Goal: Task Accomplishment & Management: Complete application form

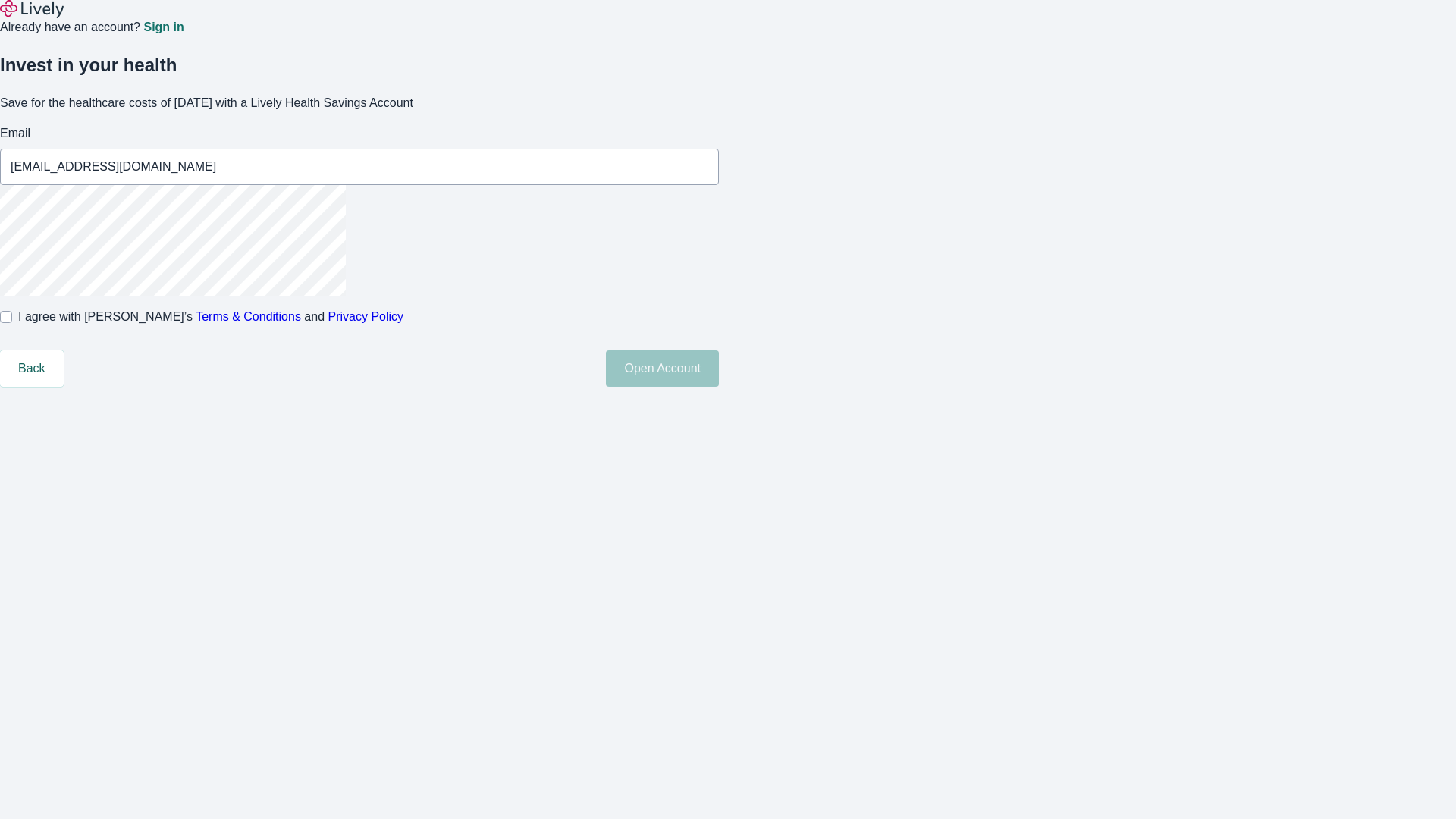
click at [12, 323] on input "I agree with Lively’s Terms & Conditions and Privacy Policy" at bounding box center [6, 317] width 12 height 12
checkbox input "true"
click at [719, 387] on button "Open Account" at bounding box center [663, 369] width 113 height 36
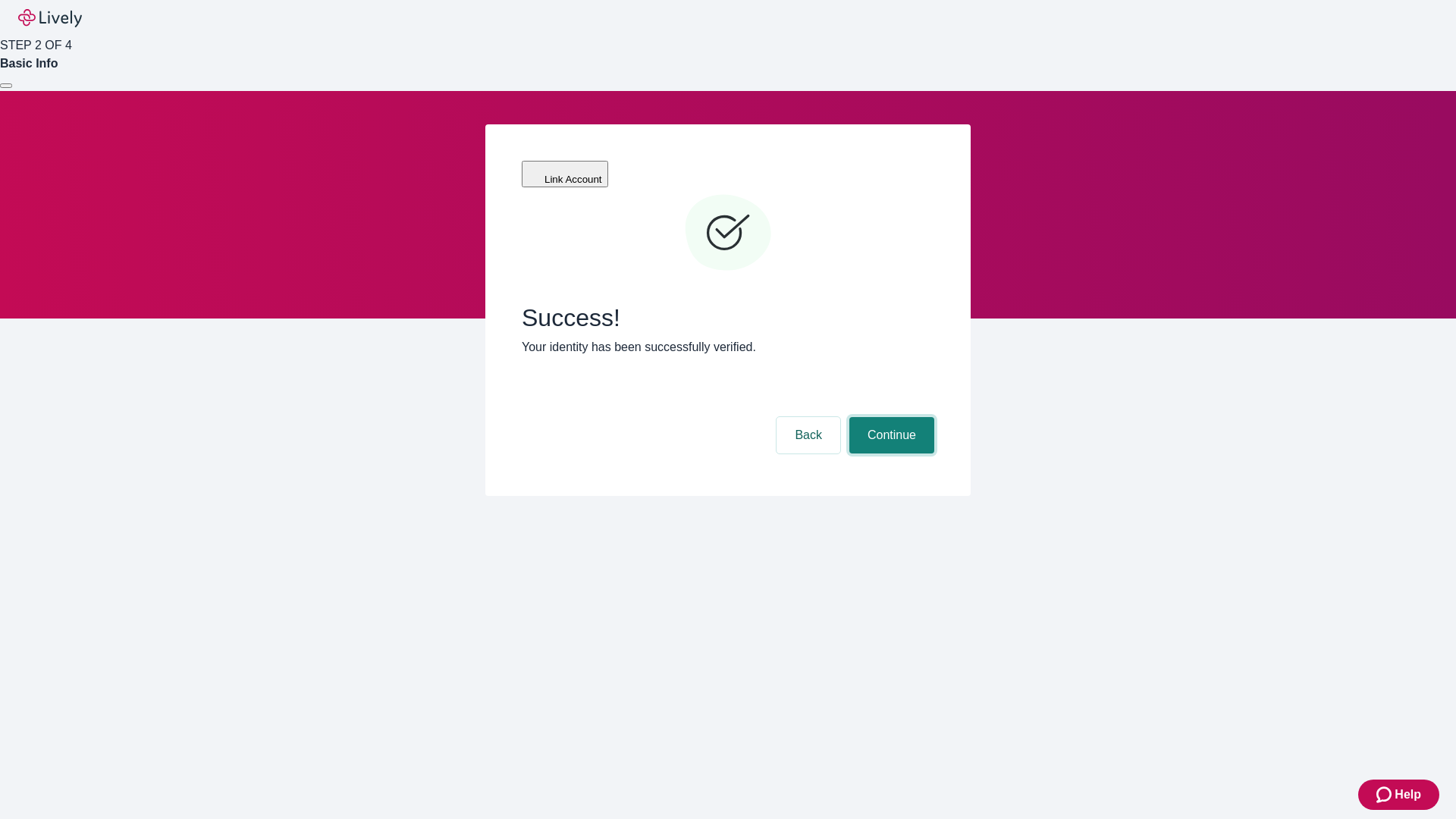
click at [889, 417] on button "Continue" at bounding box center [892, 435] width 85 height 36
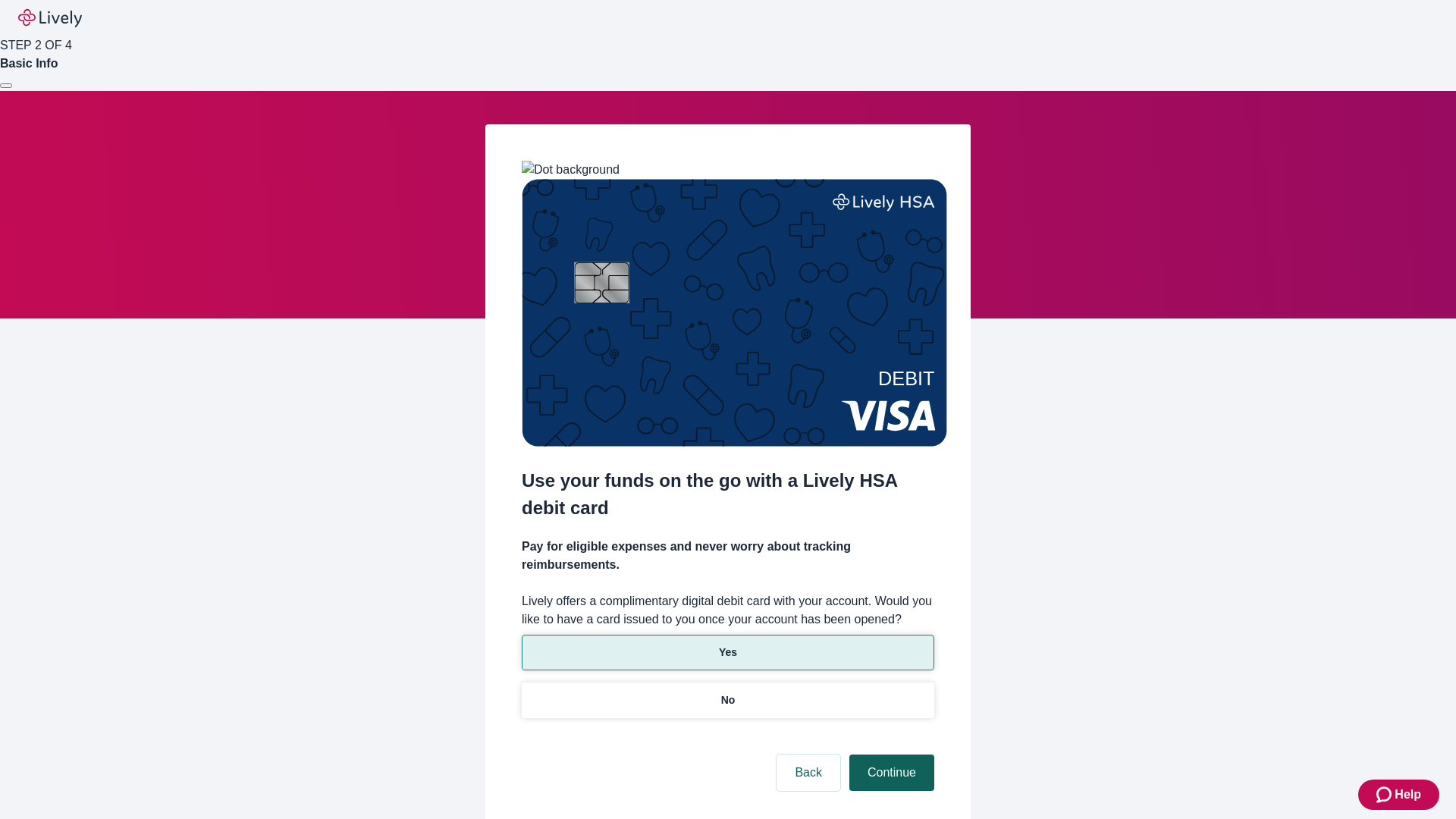
click at [727, 645] on p "Yes" at bounding box center [727, 653] width 18 height 16
click at [889, 754] on button "Continue" at bounding box center [892, 773] width 85 height 36
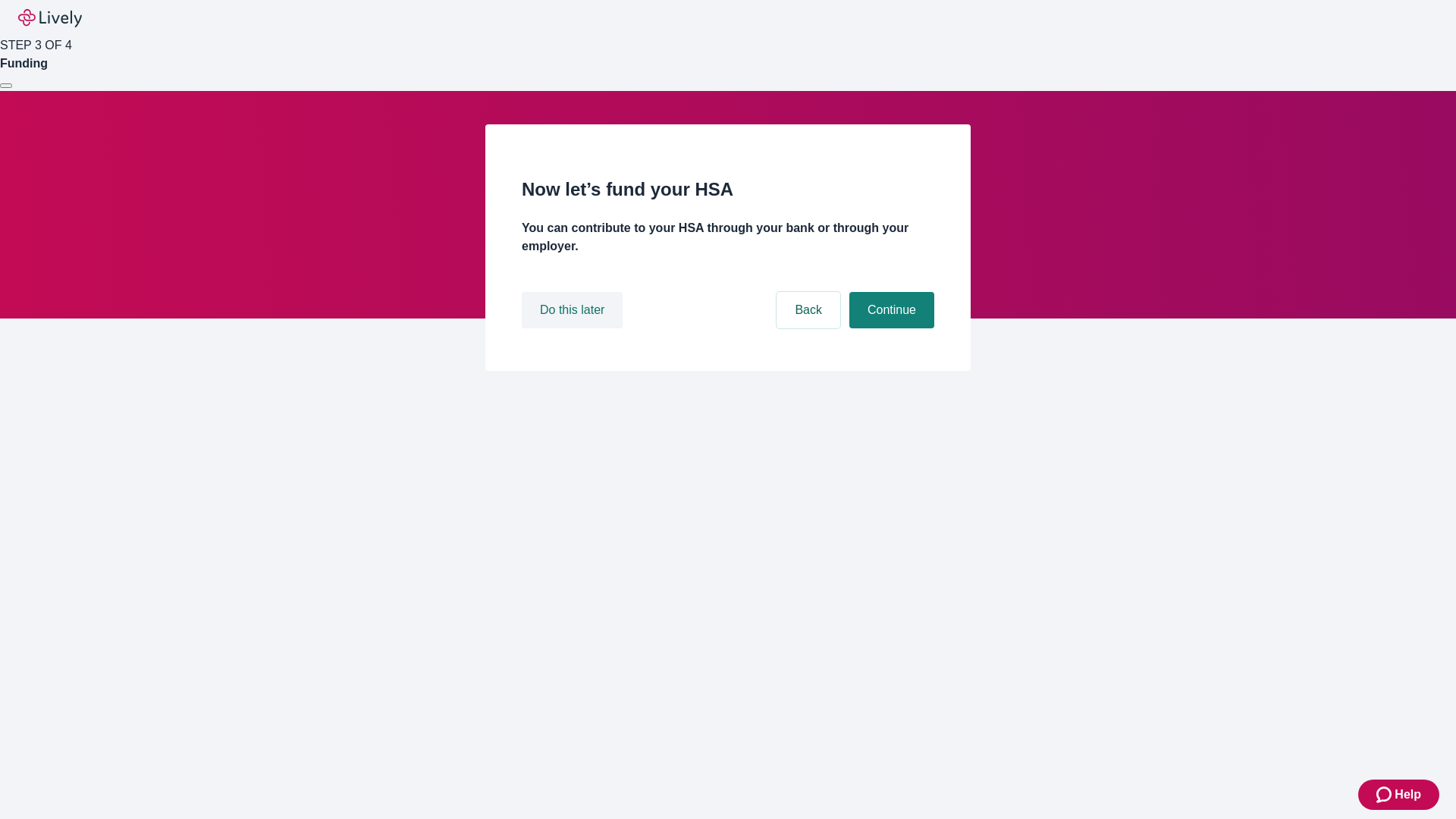
click at [574, 328] on button "Do this later" at bounding box center [572, 310] width 101 height 36
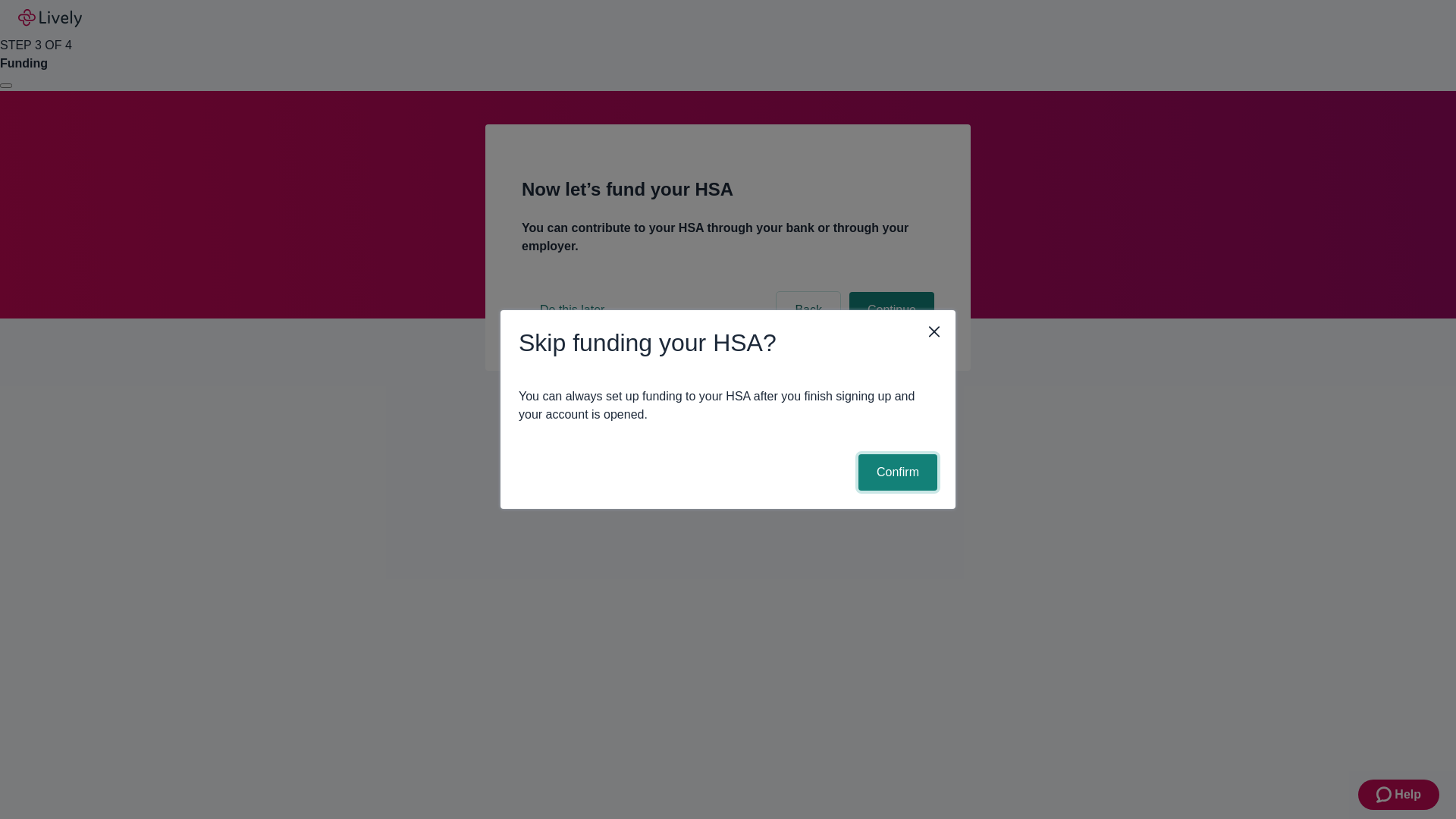
click at [896, 472] on button "Confirm" at bounding box center [897, 472] width 79 height 36
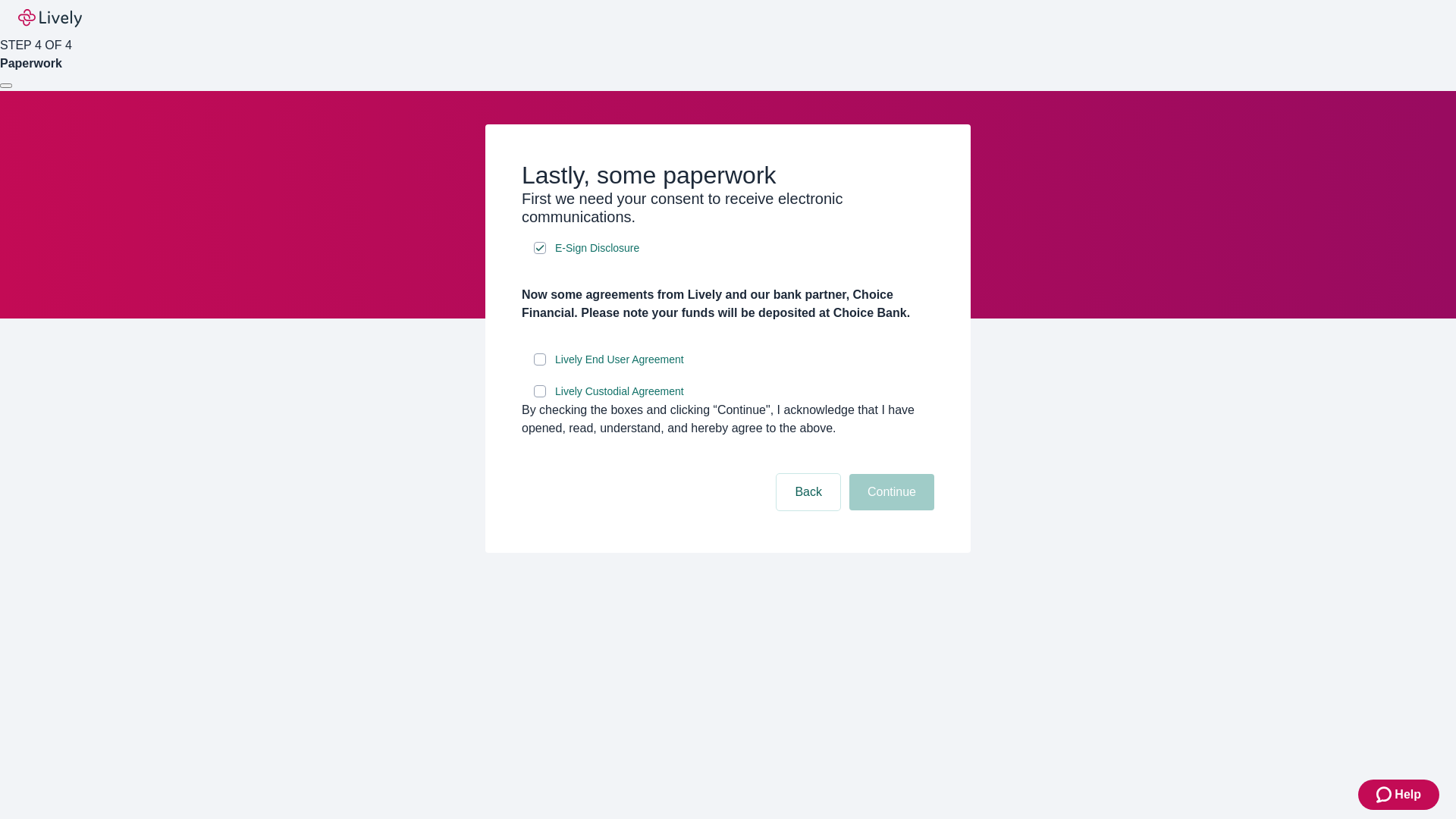
click at [540, 365] on input "Lively End User Agreement" at bounding box center [539, 359] width 12 height 12
checkbox input "true"
click at [540, 398] on input "Lively Custodial Agreement" at bounding box center [539, 391] width 12 height 12
checkbox input "true"
click at [889, 510] on button "Continue" at bounding box center [892, 492] width 85 height 36
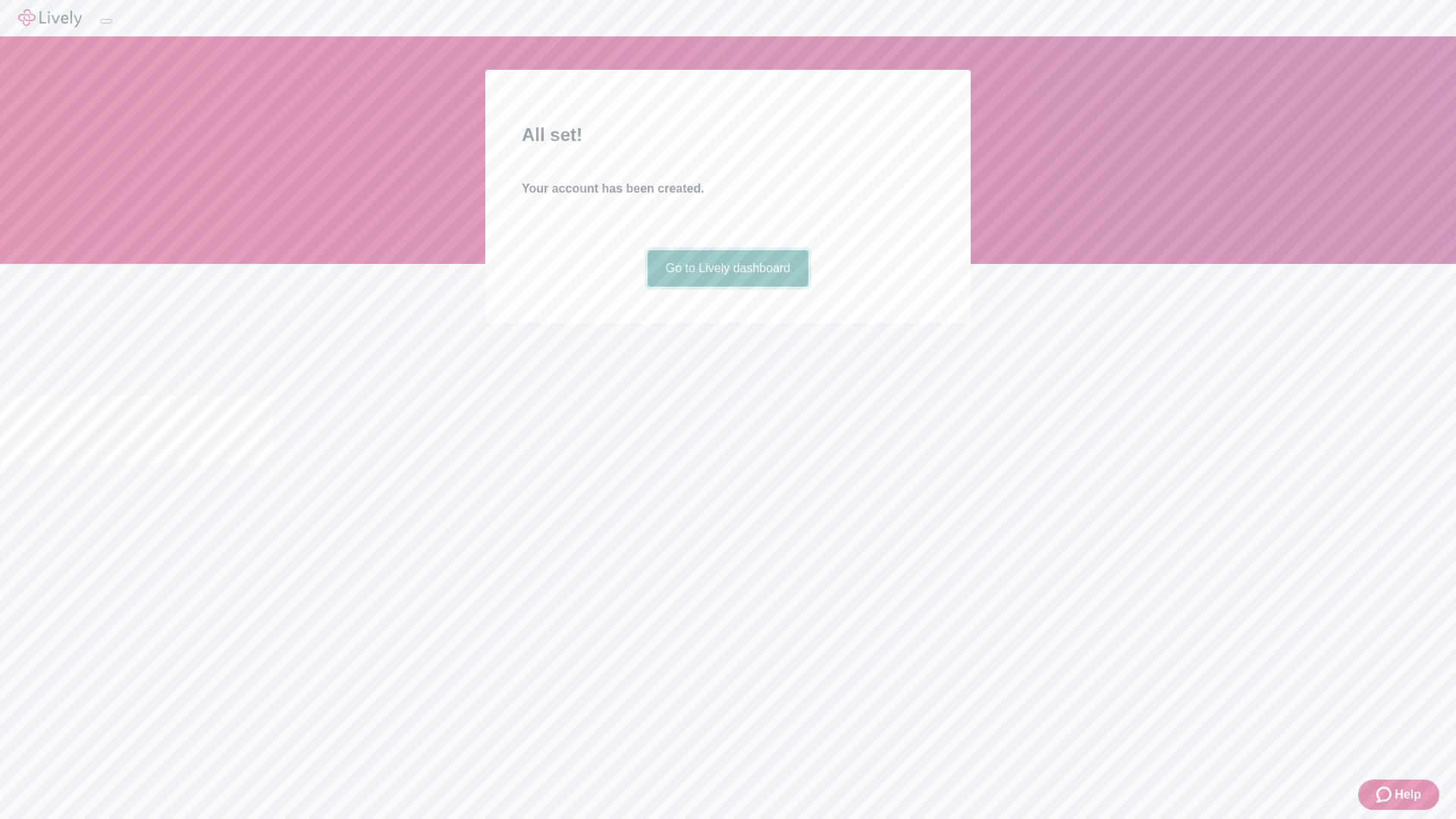
click at [727, 287] on link "Go to Lively dashboard" at bounding box center [728, 269] width 161 height 36
